Goal: Task Accomplishment & Management: Use online tool/utility

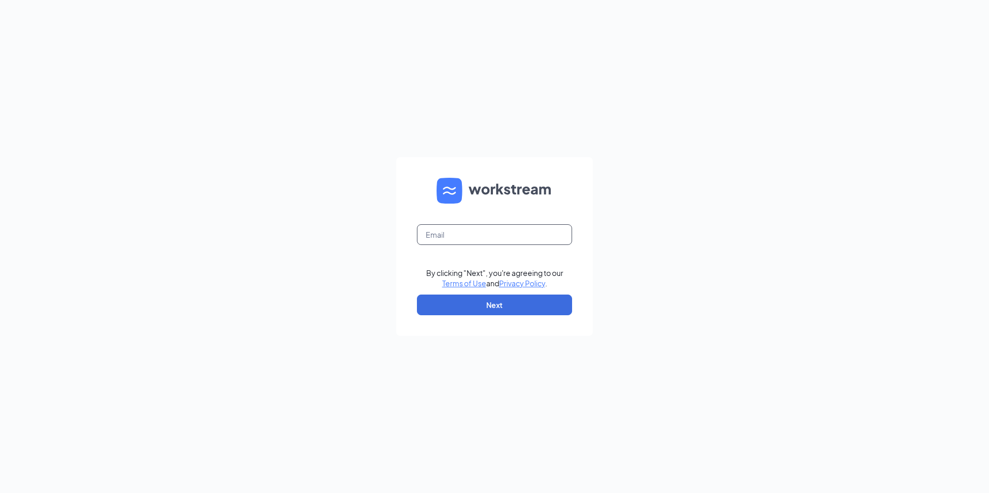
click at [458, 238] on input "text" at bounding box center [494, 234] width 155 height 21
type input "[EMAIL_ADDRESS][DOMAIN_NAME]"
click at [465, 309] on button "Next" at bounding box center [494, 305] width 155 height 21
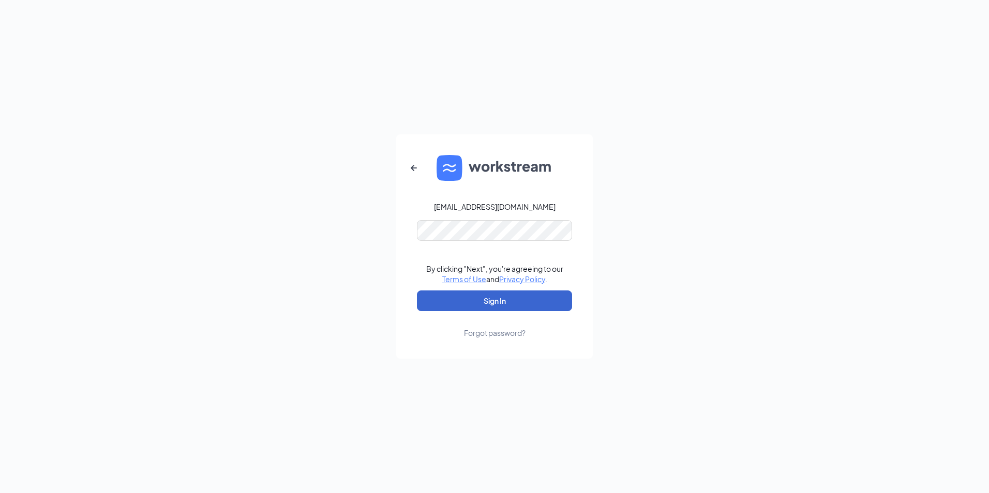
click at [485, 304] on button "Sign In" at bounding box center [494, 301] width 155 height 21
click at [490, 304] on button "Sign In" at bounding box center [494, 301] width 155 height 21
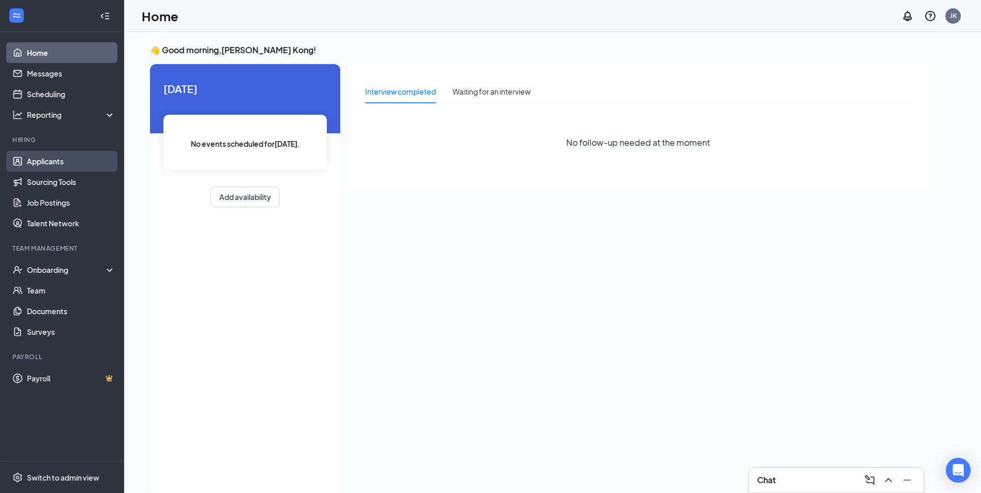
click at [41, 157] on link "Applicants" at bounding box center [71, 161] width 88 height 21
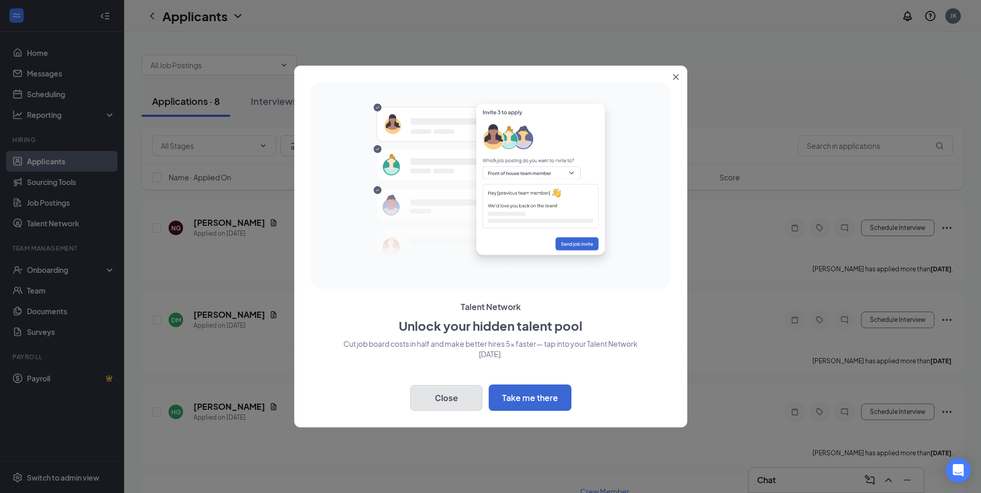
click at [459, 388] on button "Close" at bounding box center [446, 398] width 72 height 26
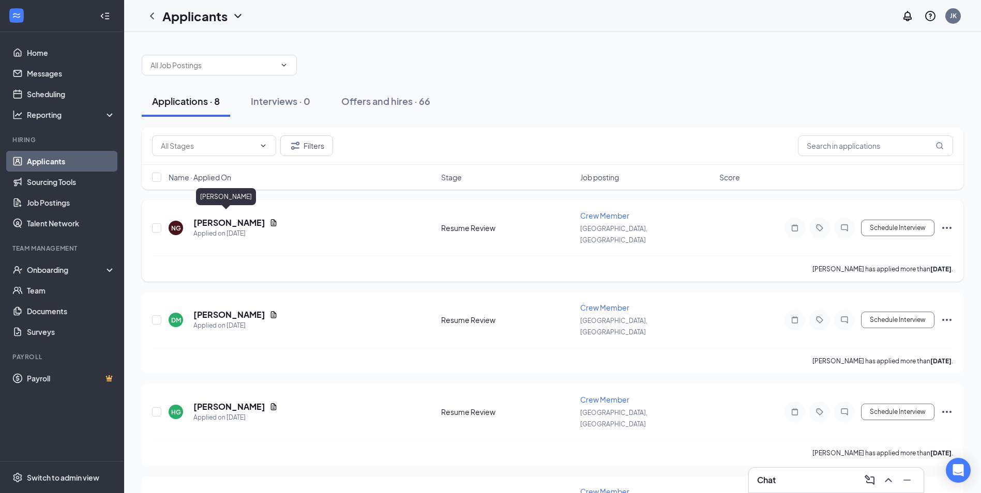
click at [221, 221] on h5 "[PERSON_NAME]" at bounding box center [229, 222] width 72 height 11
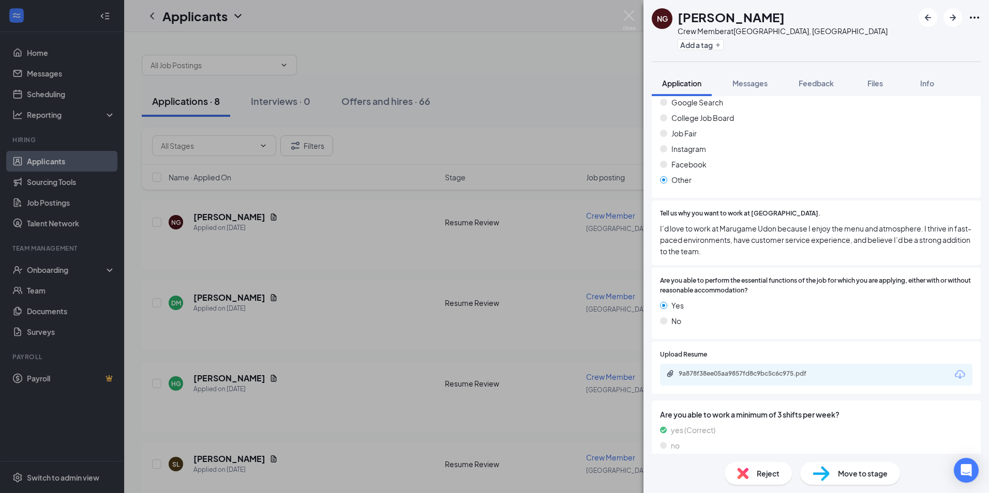
scroll to position [776, 0]
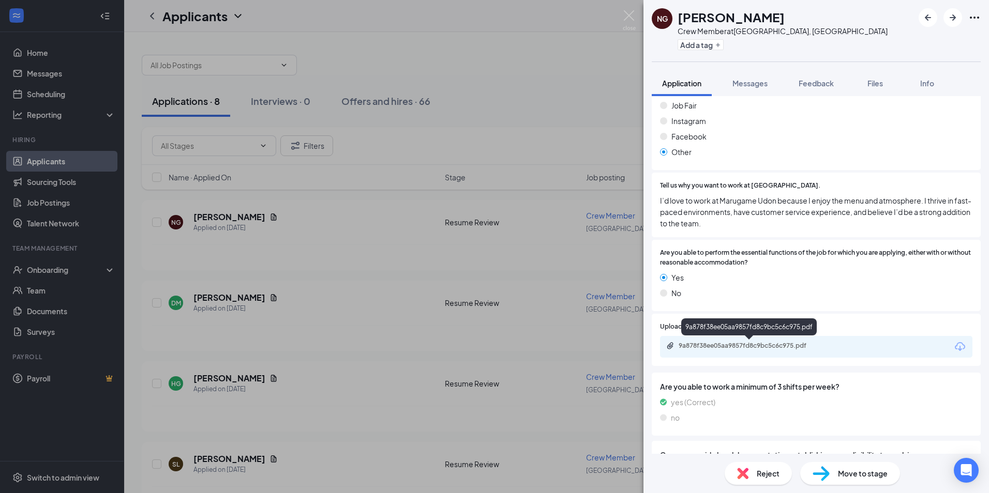
click at [768, 343] on div "9a878f38ee05aa9857fd8c9bc5c6c975.pdf" at bounding box center [751, 346] width 145 height 8
click at [359, 348] on div "NG [PERSON_NAME] Crew Member at [GEOGRAPHIC_DATA], [GEOGRAPHIC_DATA] Add a tag …" at bounding box center [494, 246] width 989 height 493
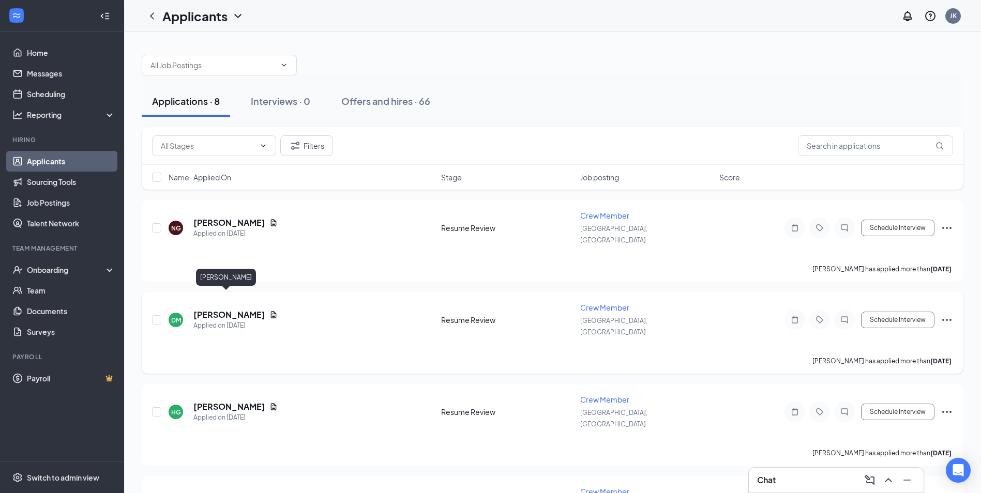
click at [227, 309] on h5 "[PERSON_NAME]" at bounding box center [229, 314] width 72 height 11
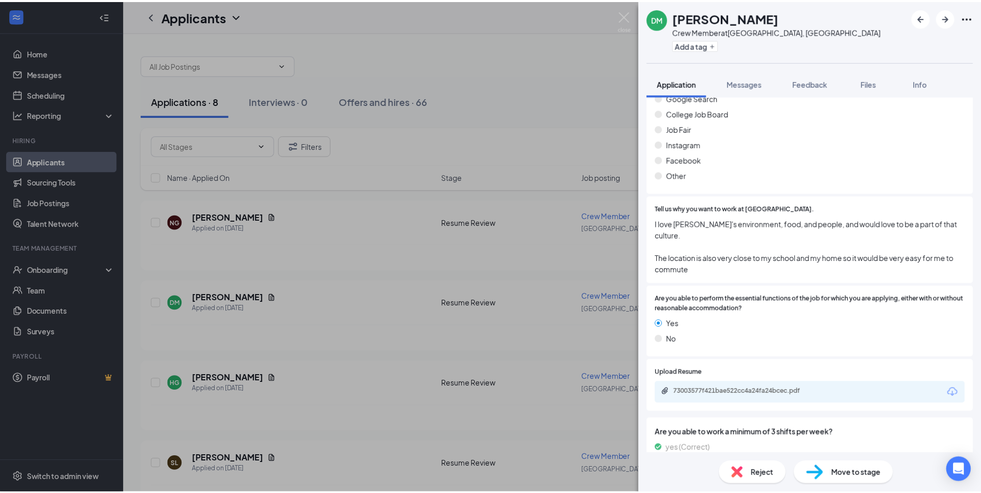
scroll to position [776, 0]
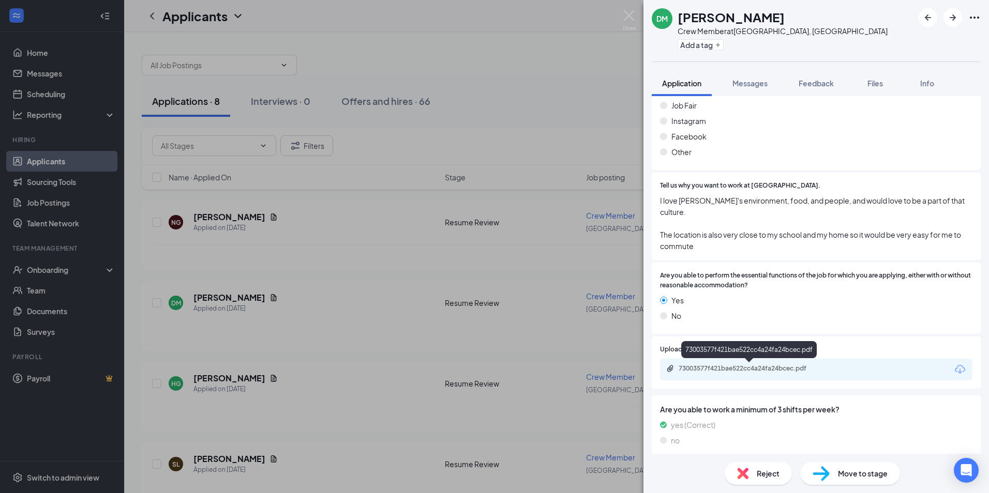
click at [753, 371] on div "73003577f421bae522cc4a24fa24bcec.pdf" at bounding box center [751, 369] width 145 height 8
click at [361, 328] on div "[PERSON_NAME] Crew Member at [GEOGRAPHIC_DATA], [GEOGRAPHIC_DATA] Add a tag App…" at bounding box center [494, 246] width 989 height 493
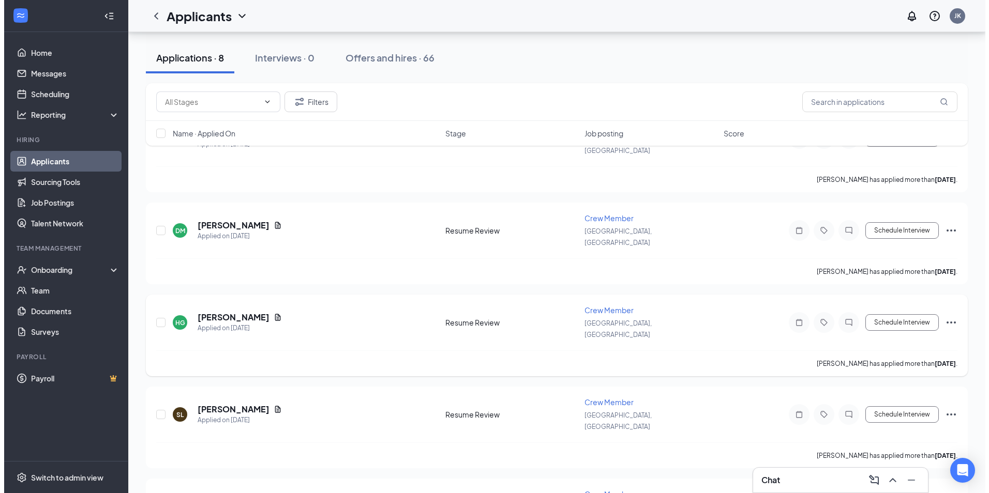
scroll to position [103, 0]
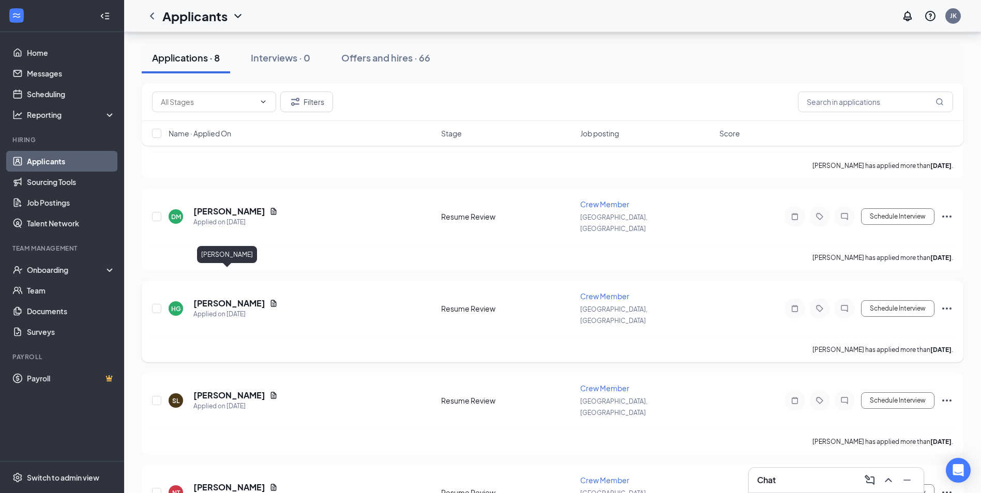
click at [238, 298] on h5 "[PERSON_NAME]" at bounding box center [229, 303] width 72 height 11
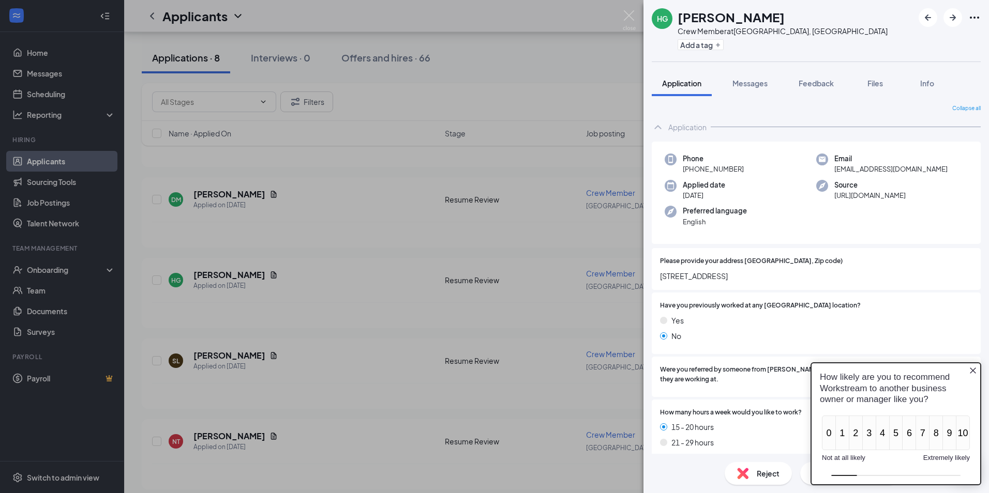
click at [973, 370] on icon "Close button" at bounding box center [973, 371] width 8 height 8
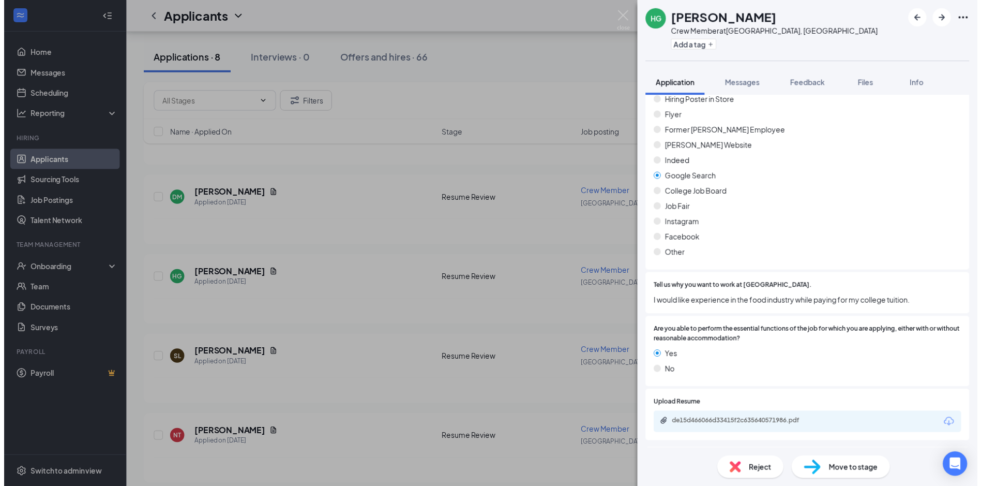
scroll to position [724, 0]
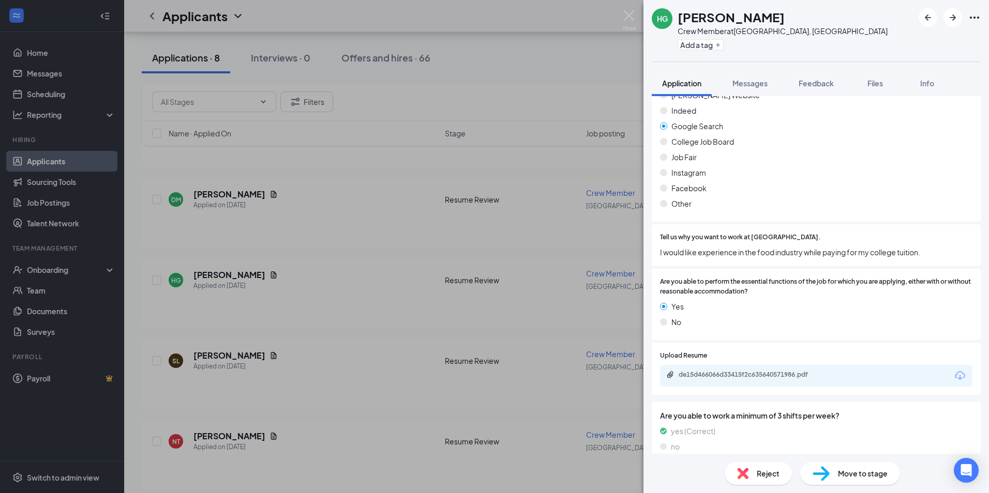
click at [749, 376] on div "de15d466066d33415f2c635640571986.pdf" at bounding box center [751, 375] width 145 height 8
click at [286, 335] on div "HG [PERSON_NAME] Crew Member at [GEOGRAPHIC_DATA], [GEOGRAPHIC_DATA] Add a tag …" at bounding box center [494, 246] width 989 height 493
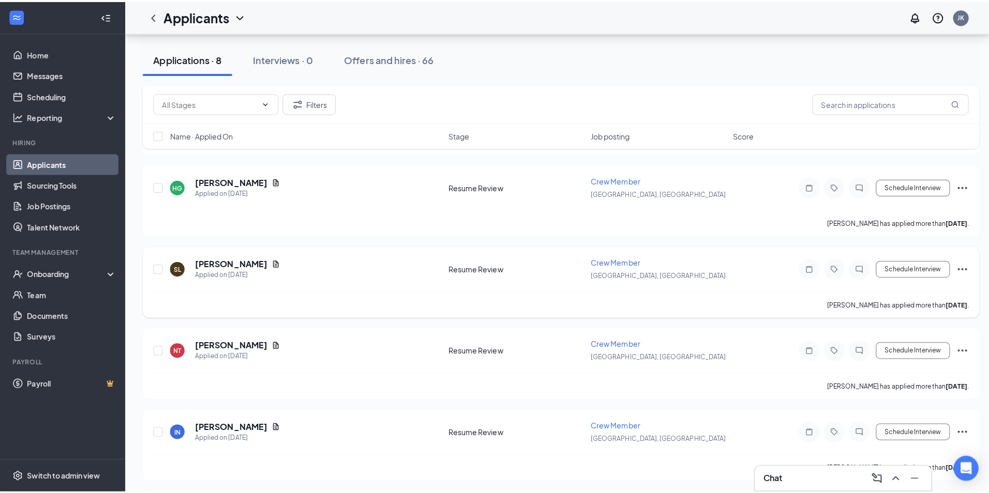
scroll to position [207, 0]
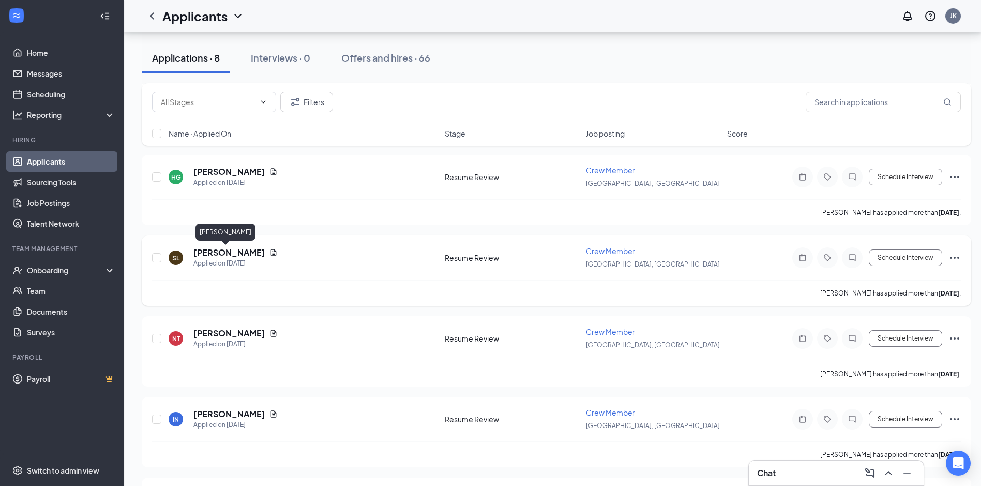
click at [218, 245] on div "SL [PERSON_NAME] Applied on [DATE] Resume Review Crew Member [GEOGRAPHIC_DATA],…" at bounding box center [557, 270] width 830 height 70
click at [230, 252] on h5 "[PERSON_NAME]" at bounding box center [229, 252] width 72 height 11
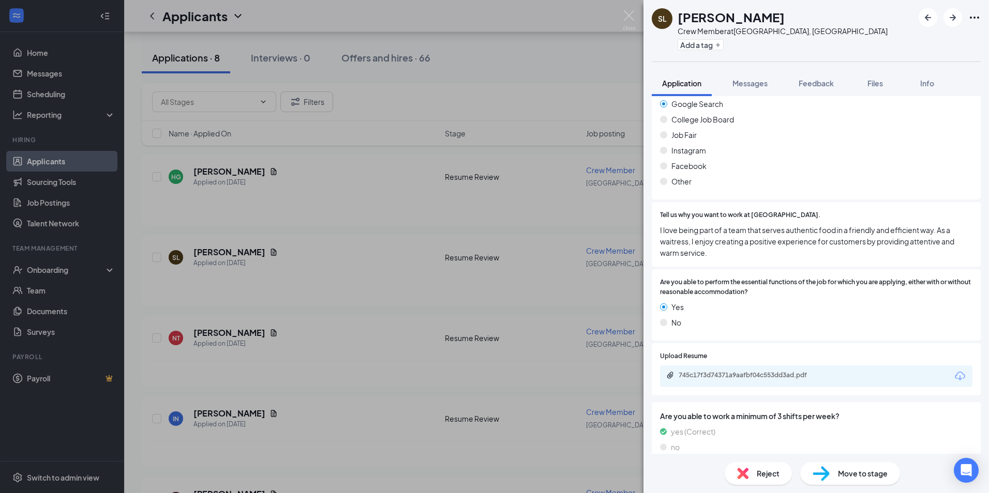
scroll to position [776, 0]
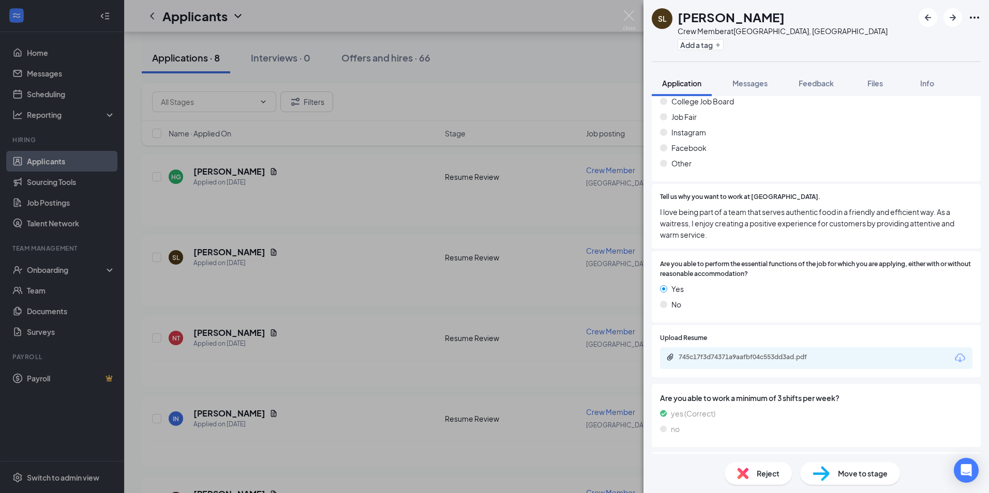
click at [773, 364] on div "745c17f3d74371a9aafbf04c553dd3ad.pdf" at bounding box center [816, 359] width 312 height 22
click at [760, 363] on div "745c17f3d74371a9aafbf04c553dd3ad.pdf" at bounding box center [750, 358] width 168 height 10
click at [328, 312] on div "SL [PERSON_NAME] [PERSON_NAME] Member at [GEOGRAPHIC_DATA], [GEOGRAPHIC_DATA] A…" at bounding box center [494, 246] width 989 height 493
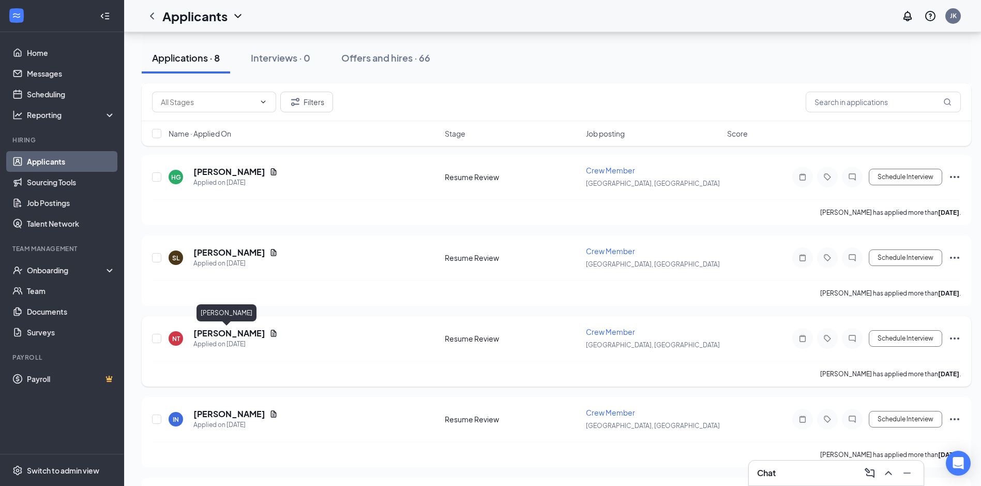
click at [225, 336] on h5 "[PERSON_NAME]" at bounding box center [229, 332] width 72 height 11
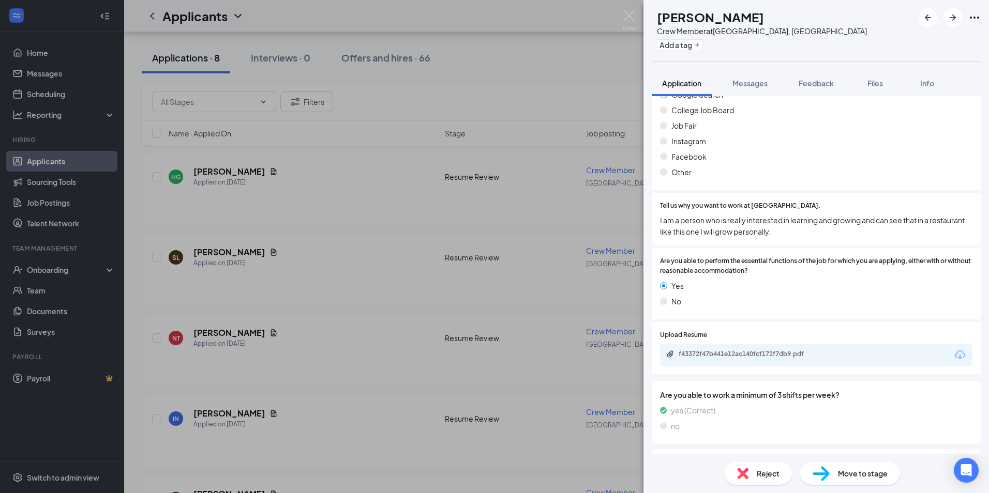
scroll to position [776, 0]
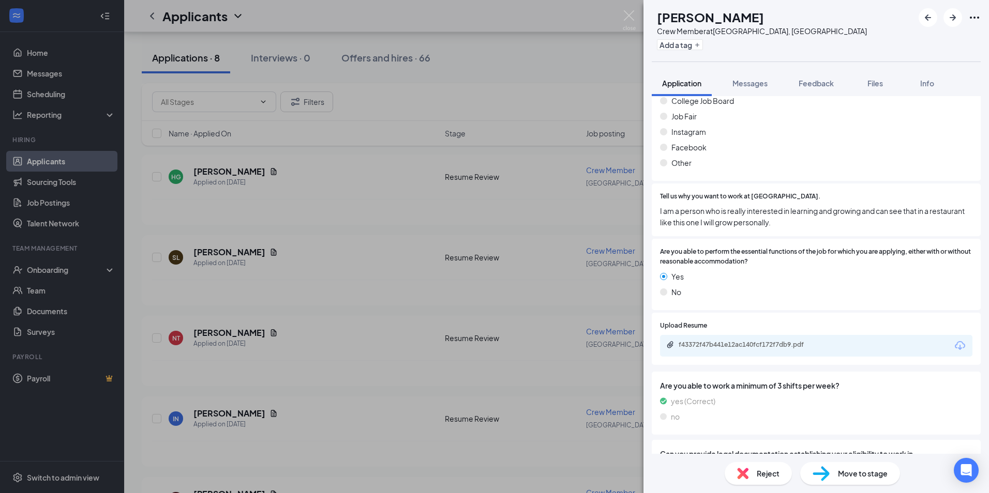
click at [748, 480] on div "Reject" at bounding box center [758, 473] width 67 height 23
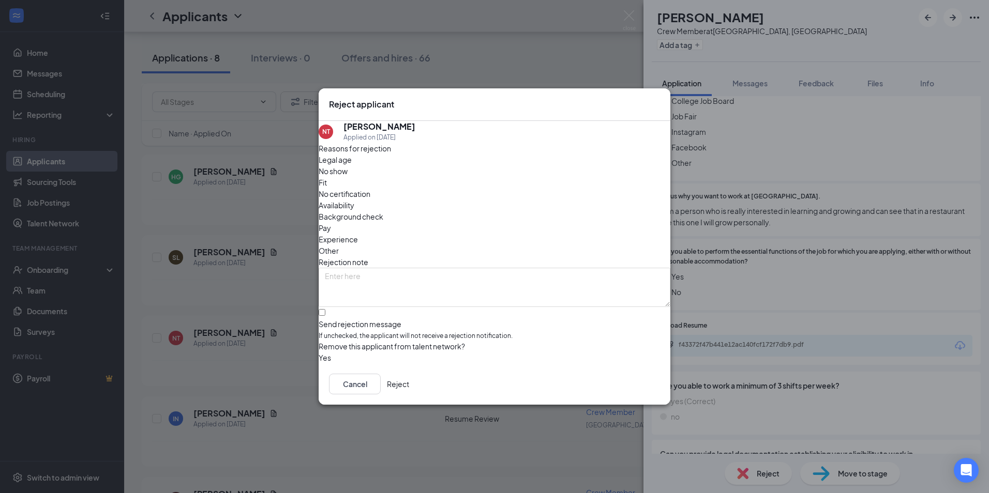
click at [409, 395] on button "Reject" at bounding box center [398, 384] width 22 height 21
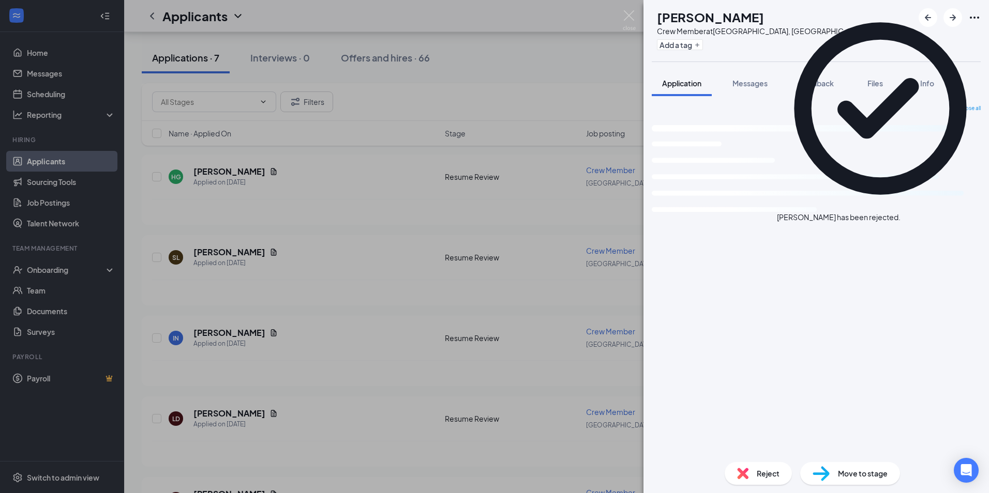
click at [338, 286] on div "IN [PERSON_NAME] Crew Member at [GEOGRAPHIC_DATA], [GEOGRAPHIC_DATA] Add a tag …" at bounding box center [494, 246] width 989 height 493
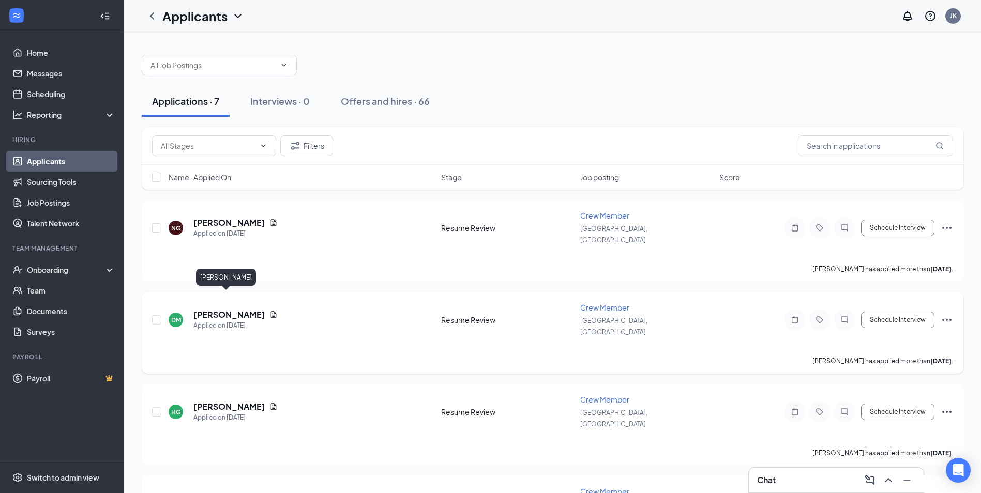
click at [217, 309] on h5 "[PERSON_NAME]" at bounding box center [229, 314] width 72 height 11
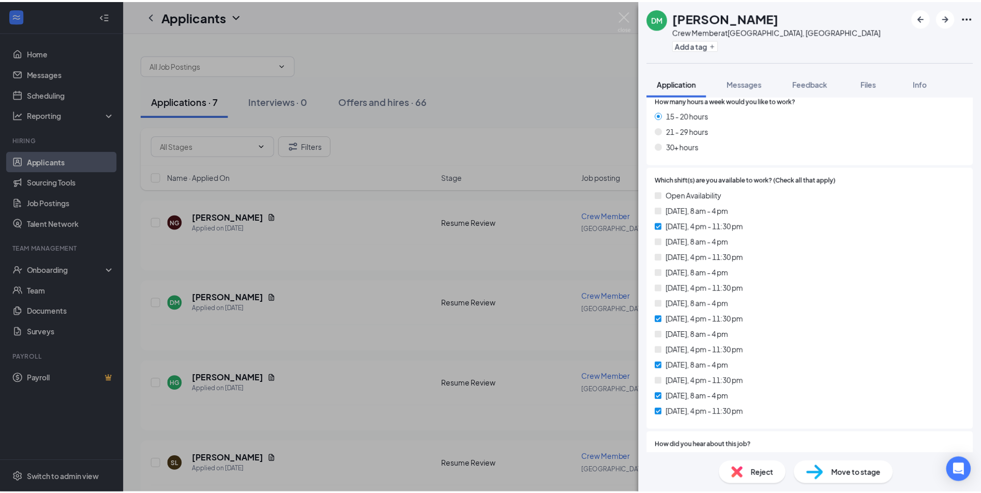
scroll to position [362, 0]
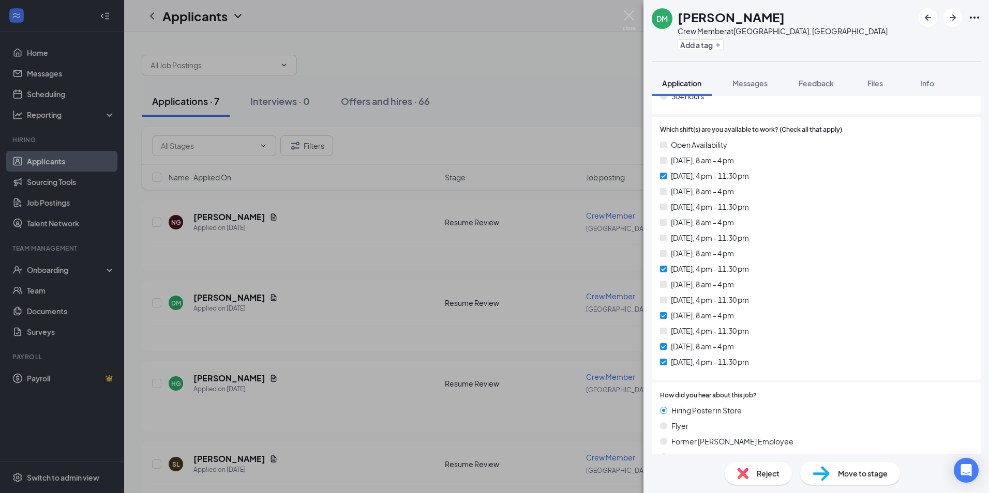
click at [757, 476] on span "Reject" at bounding box center [768, 473] width 23 height 11
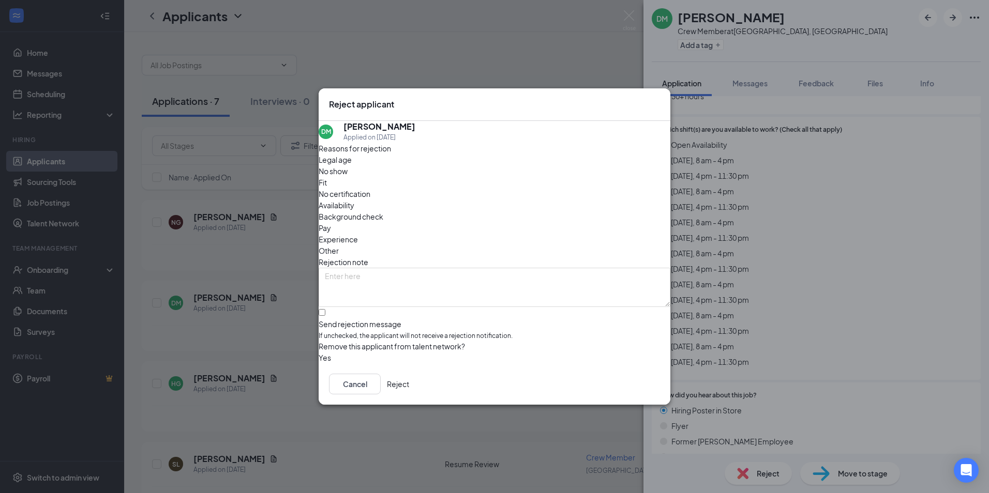
click at [409, 395] on button "Reject" at bounding box center [398, 384] width 22 height 21
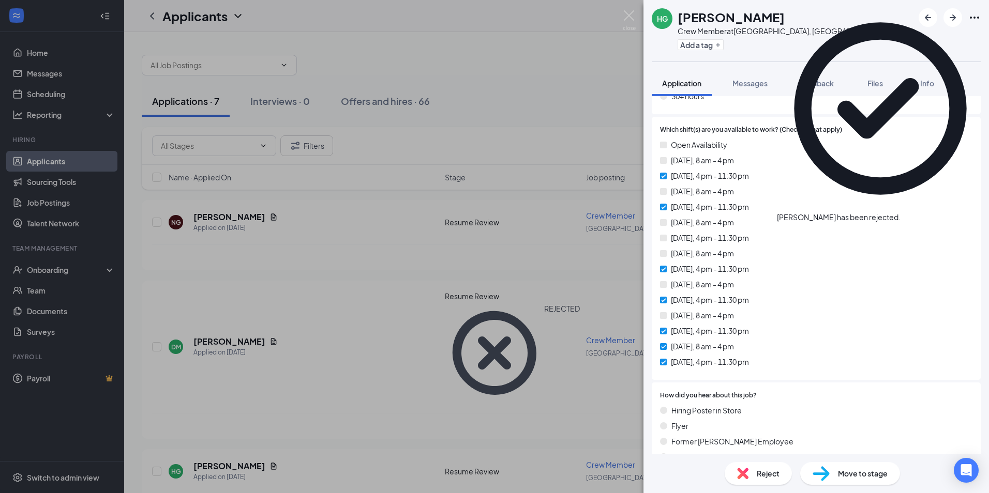
click at [307, 333] on div "HG [PERSON_NAME] Crew Member at [GEOGRAPHIC_DATA], [GEOGRAPHIC_DATA] Add a tag …" at bounding box center [494, 246] width 989 height 493
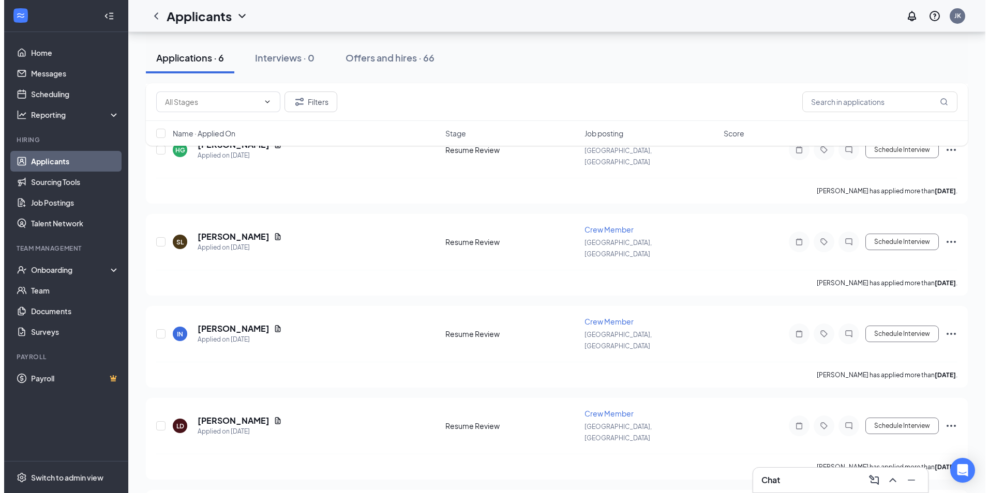
scroll to position [193, 0]
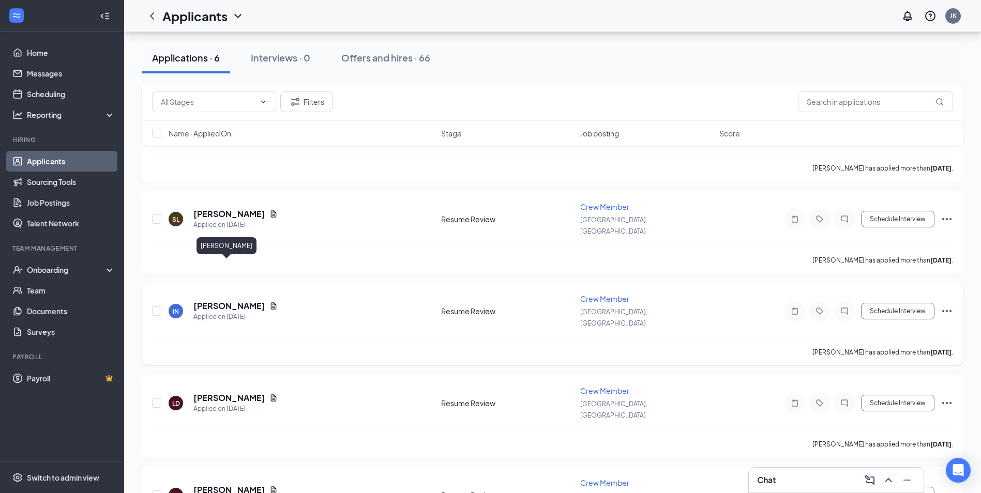
click at [221, 301] on h5 "[PERSON_NAME]" at bounding box center [229, 306] width 72 height 11
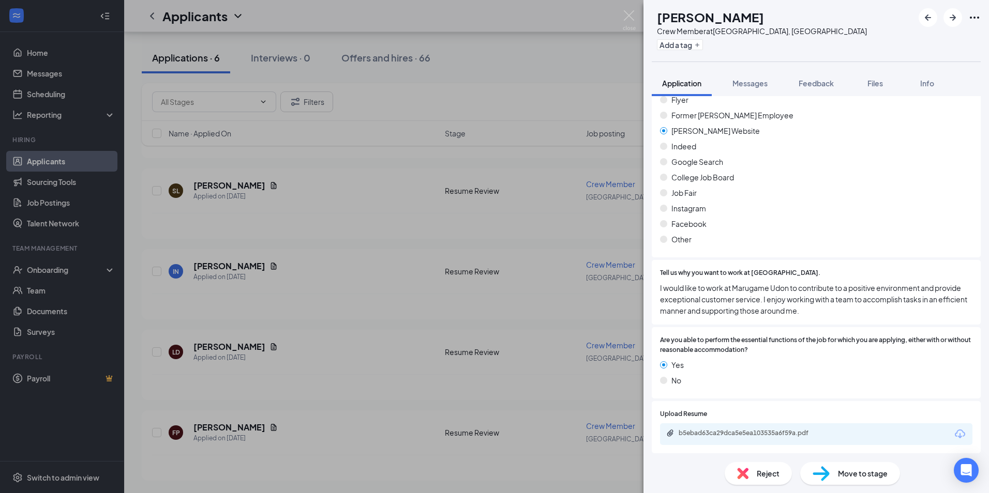
scroll to position [724, 0]
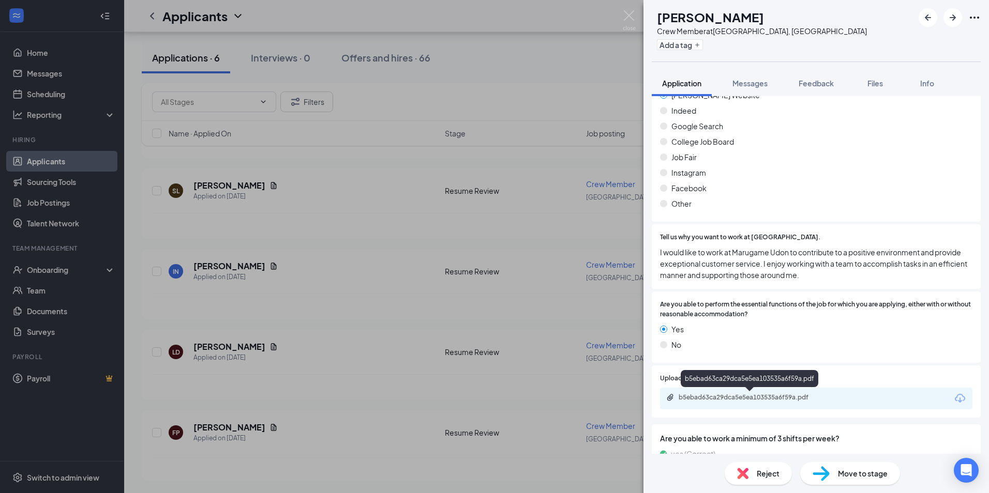
click at [783, 397] on div "b5ebad63ca29dca5e5ea103535a6f59a.pdf" at bounding box center [751, 398] width 145 height 8
click at [768, 473] on span "Reject" at bounding box center [768, 473] width 23 height 11
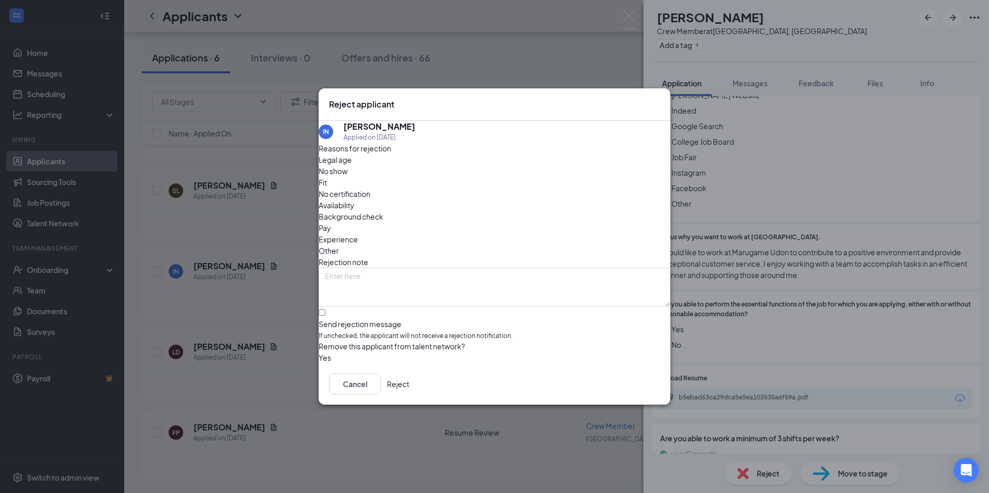
click at [409, 386] on button "Reject" at bounding box center [398, 384] width 22 height 21
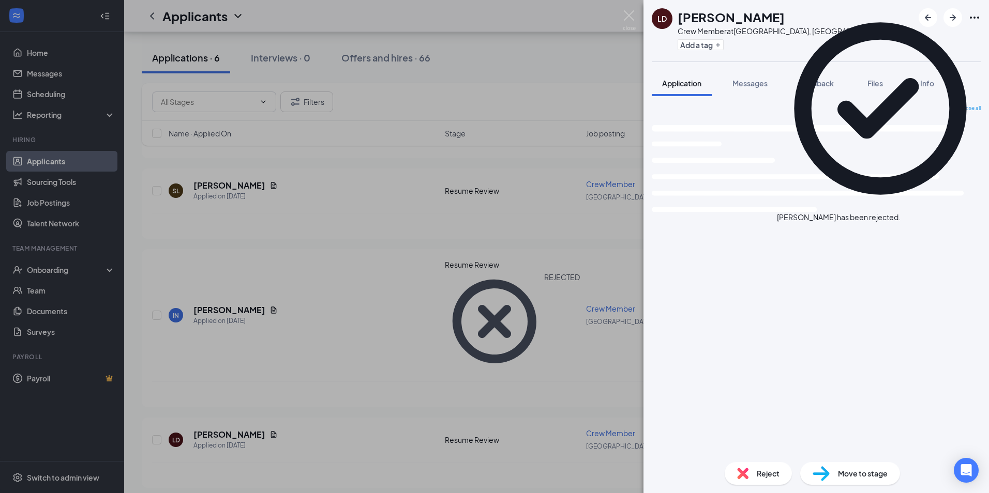
click at [320, 373] on div "LD [PERSON_NAME] Crew Member at [GEOGRAPHIC_DATA], [GEOGRAPHIC_DATA] Add a tag …" at bounding box center [494, 246] width 989 height 493
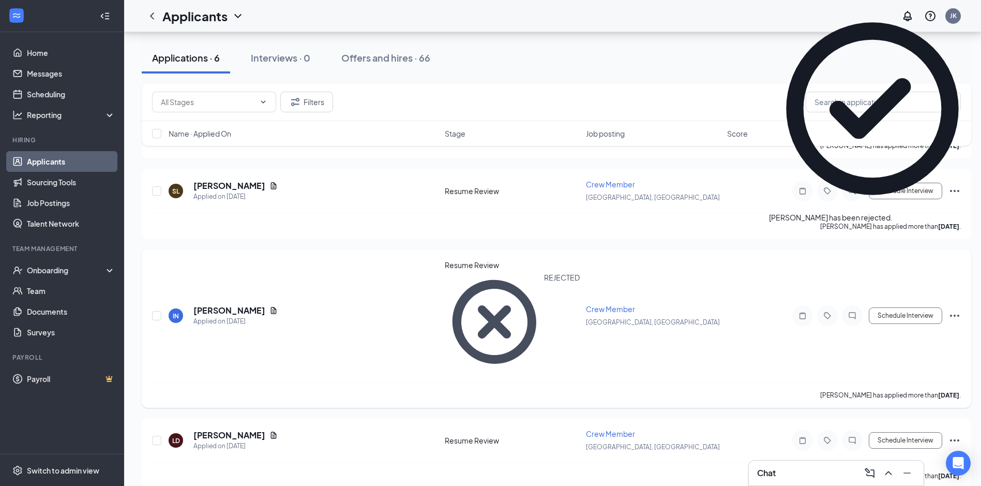
scroll to position [120, 0]
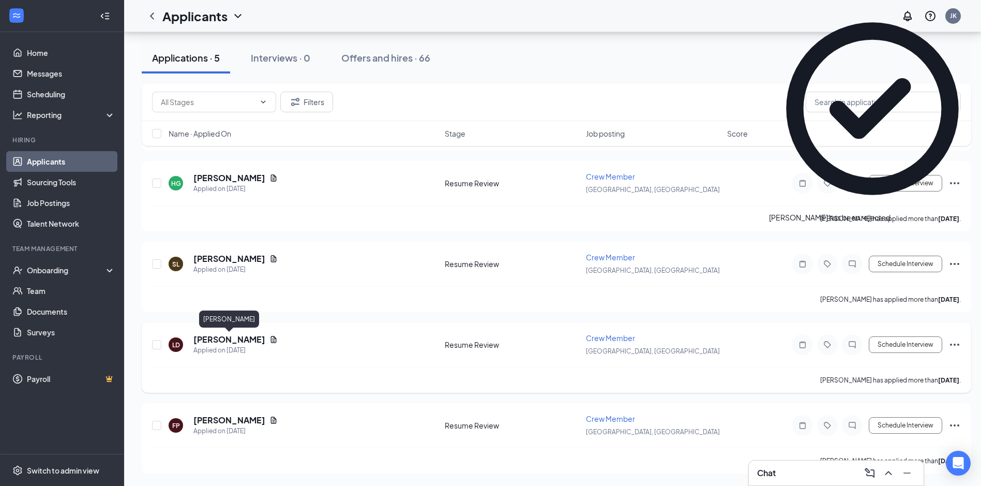
click at [244, 341] on h5 "[PERSON_NAME]" at bounding box center [229, 339] width 72 height 11
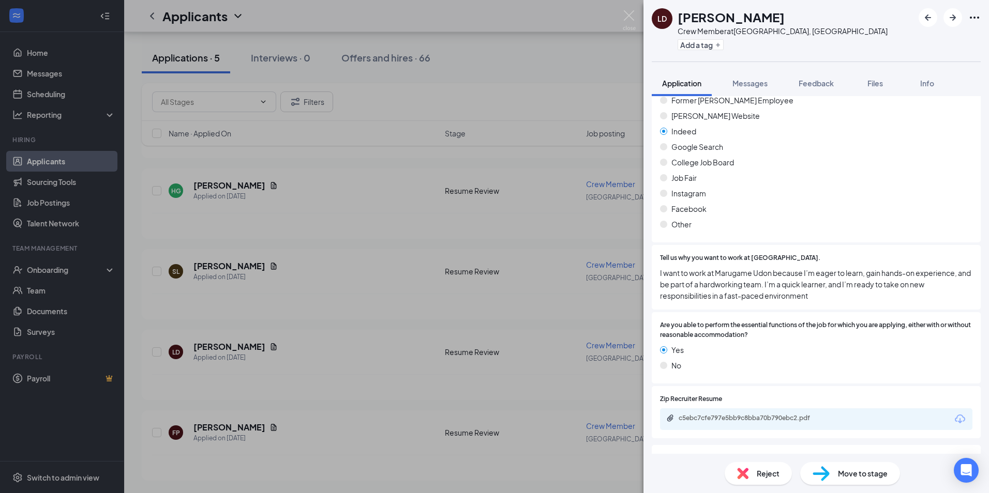
scroll to position [776, 0]
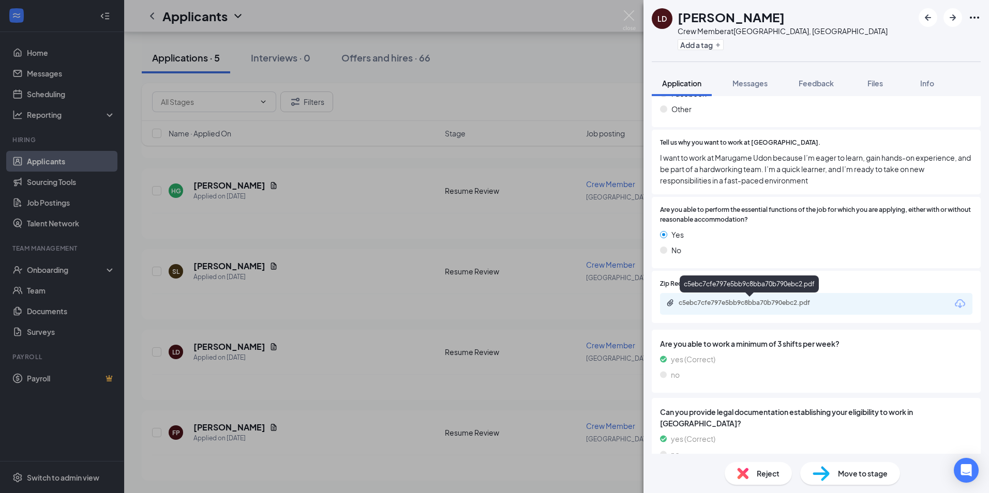
click at [805, 307] on div "c5ebc7cfe797e5bb9c8bba70b790ebc2.pdf" at bounding box center [751, 303] width 145 height 8
click at [744, 475] on img at bounding box center [742, 473] width 11 height 11
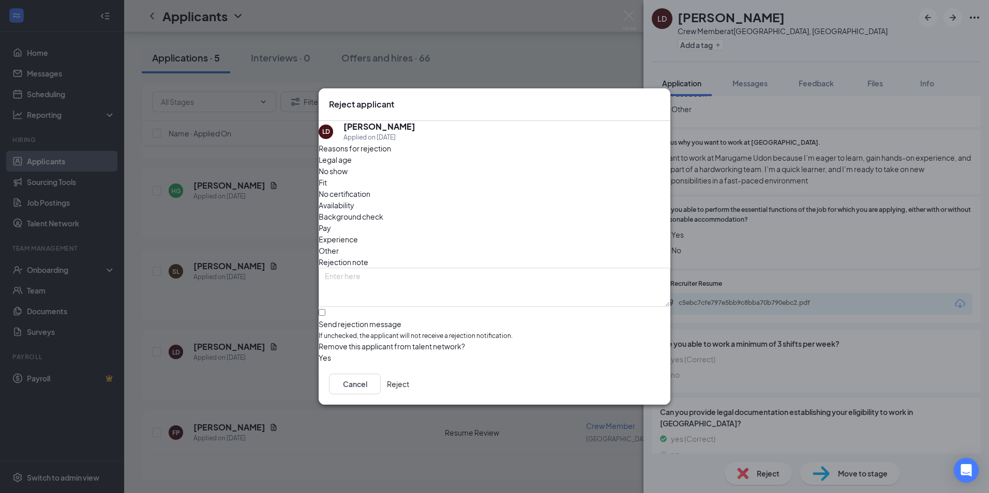
click at [409, 392] on button "Reject" at bounding box center [398, 384] width 22 height 21
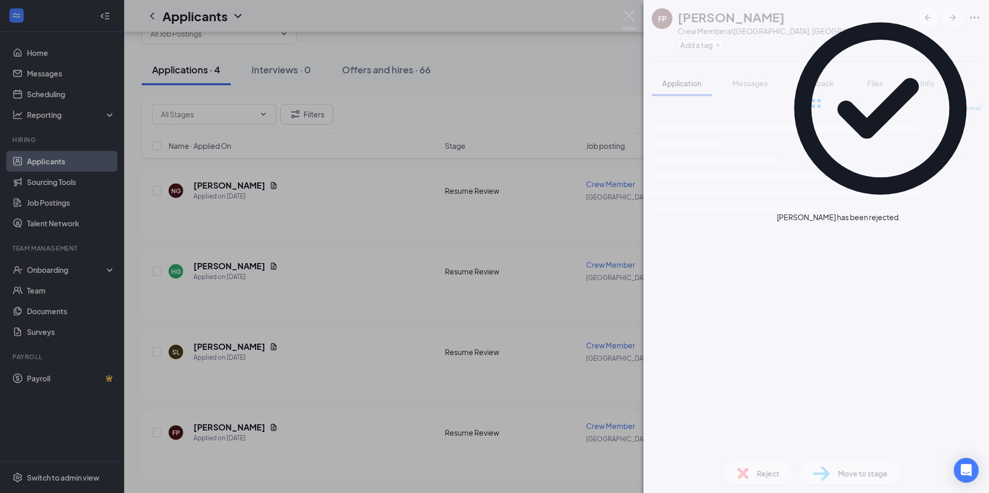
click at [334, 397] on div "FP [PERSON_NAME] Crew Member at [GEOGRAPHIC_DATA], [GEOGRAPHIC_DATA] Add a tag …" at bounding box center [494, 246] width 989 height 493
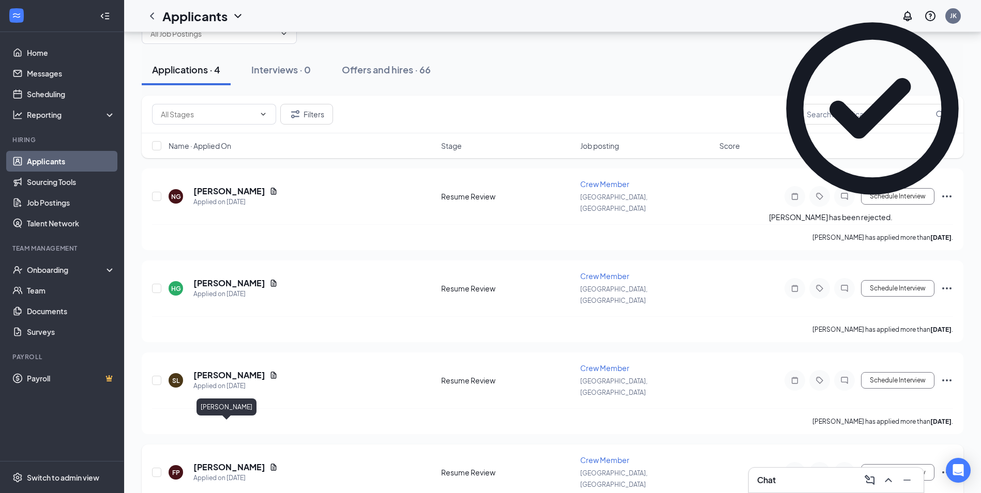
click at [233, 462] on h5 "[PERSON_NAME]" at bounding box center [229, 467] width 72 height 11
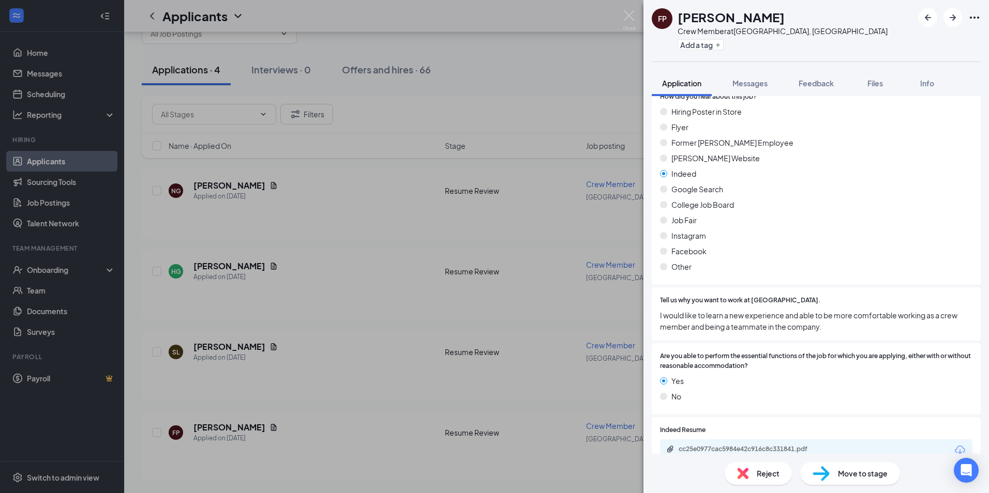
scroll to position [724, 0]
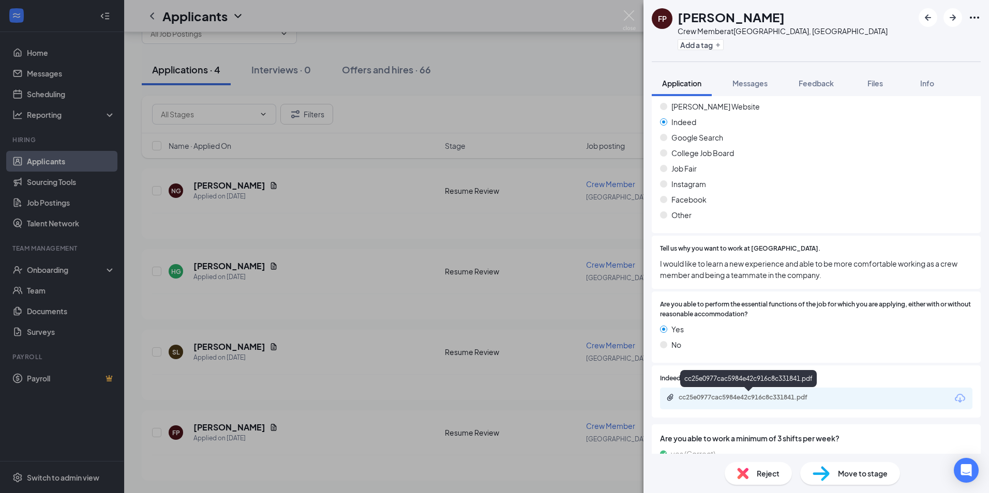
click at [770, 397] on div "cc25e0977cac5984e42c916c8c331841.pdf" at bounding box center [751, 398] width 145 height 8
